Goal: Find specific page/section: Find specific page/section

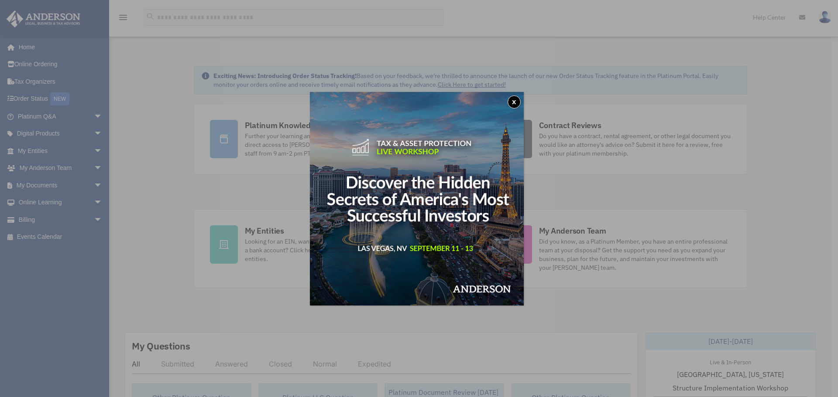
click at [518, 100] on button "x" at bounding box center [513, 102] width 13 height 13
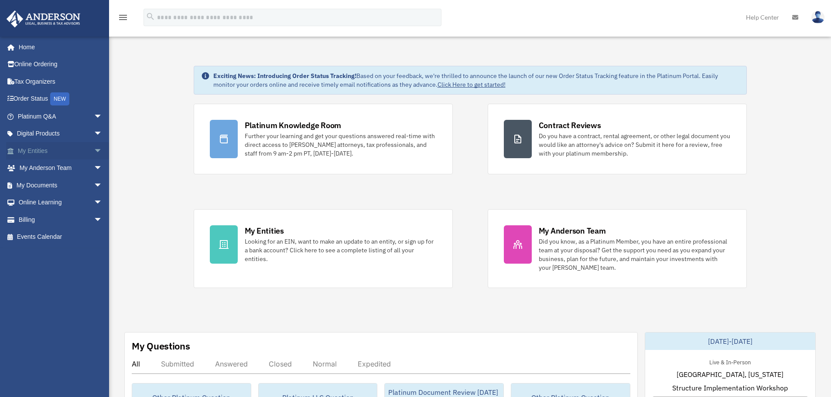
click at [59, 148] on link "My Entities arrow_drop_down" at bounding box center [61, 150] width 110 height 17
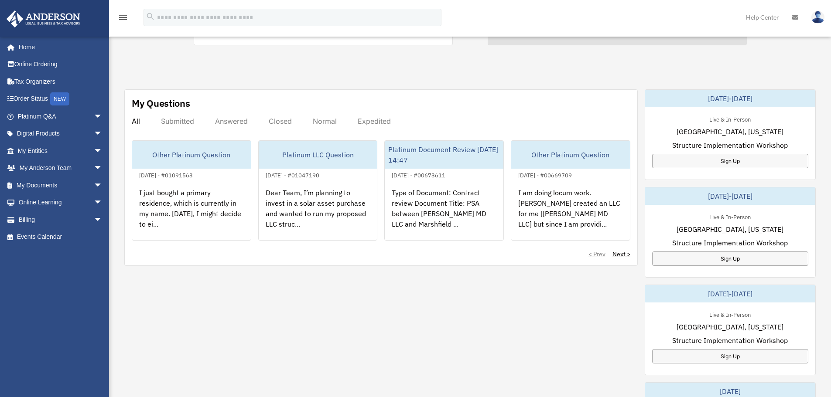
scroll to position [305, 0]
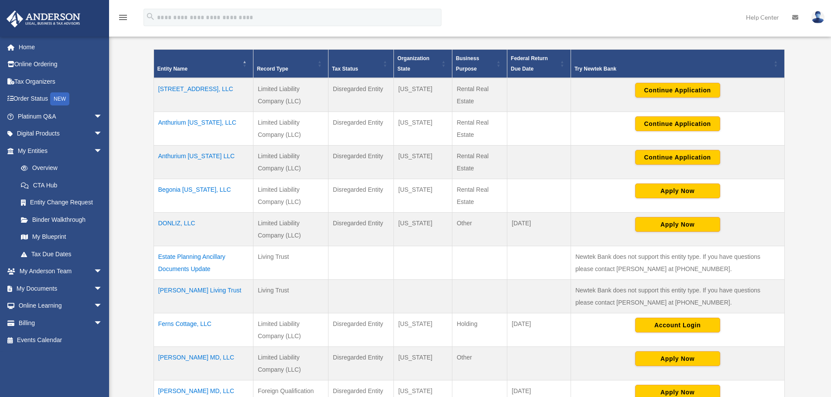
scroll to position [262, 0]
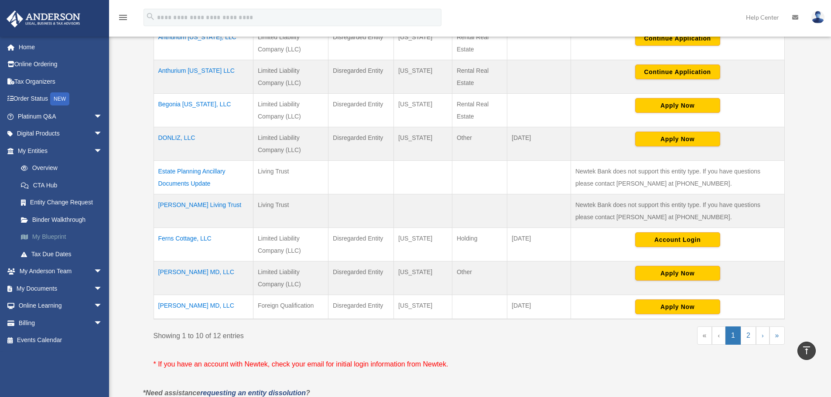
click at [66, 234] on link "My Blueprint" at bounding box center [63, 237] width 103 height 17
